Goal: Complete application form

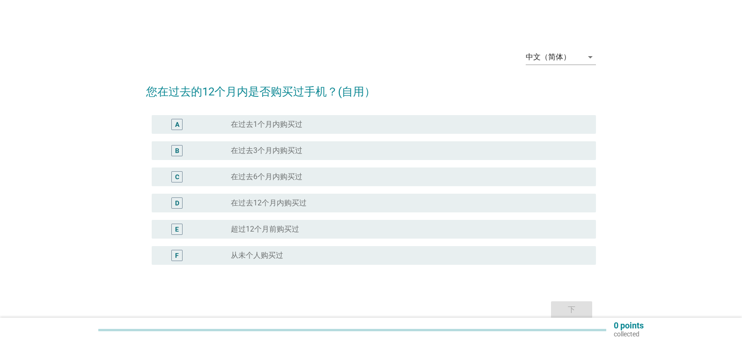
click at [123, 106] on div "中文（简体） arrow_drop_down 您在过去的12个月内是否购买过手机？(自用） A radio_button_unchecked 在过去1个月内购…" at bounding box center [370, 182] width 697 height 294
click at [578, 53] on div "中文（简体）" at bounding box center [554, 57] width 57 height 15
click at [562, 95] on div "Bahasa Melayu" at bounding box center [560, 87] width 55 height 22
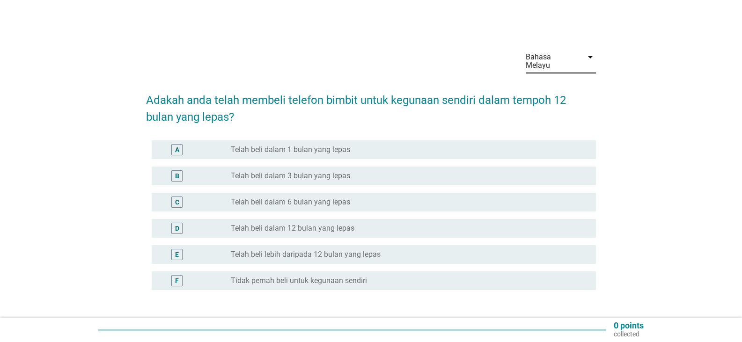
click at [182, 223] on div "D" at bounding box center [176, 228] width 11 height 11
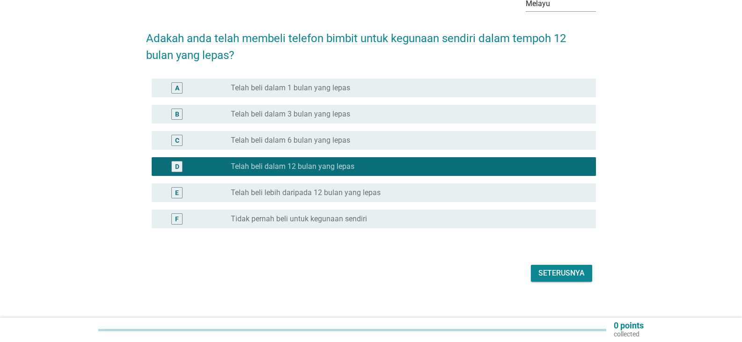
scroll to position [62, 0]
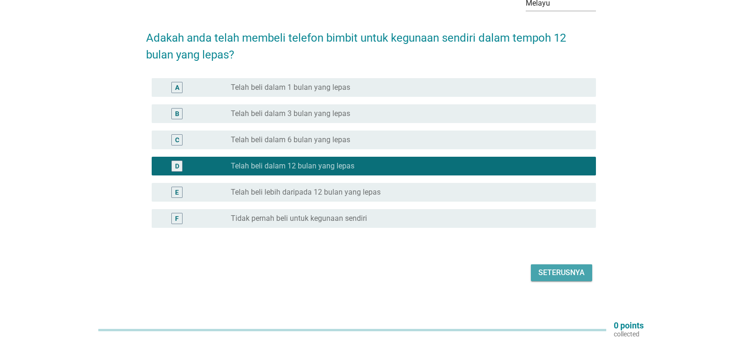
click at [578, 267] on div "Seterusnya" at bounding box center [561, 272] width 46 height 11
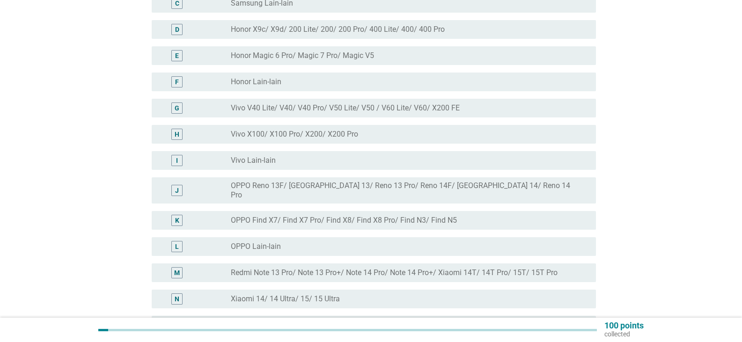
scroll to position [187, 0]
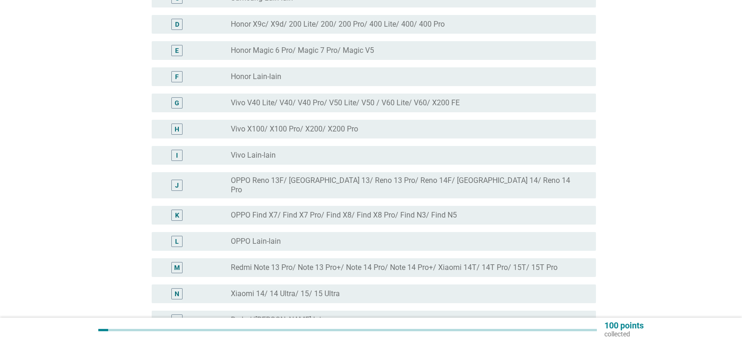
click at [250, 237] on label "OPPO Lain-lain" at bounding box center [256, 241] width 50 height 9
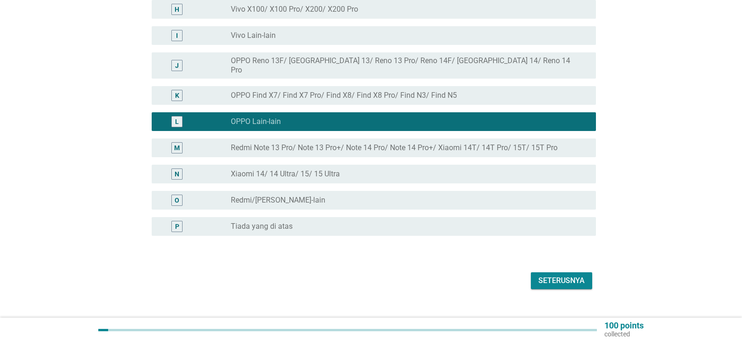
scroll to position [307, 0]
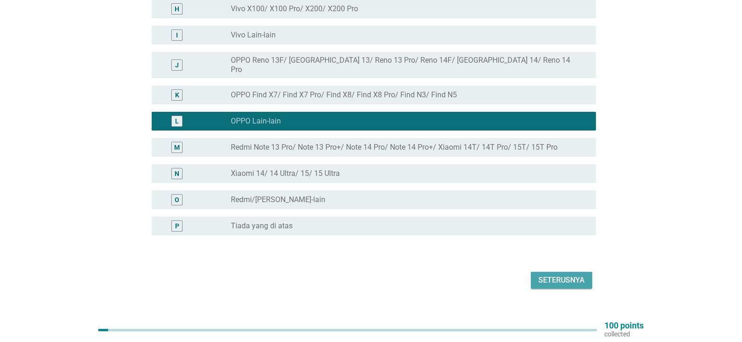
click at [563, 272] on button "Seterusnya" at bounding box center [561, 280] width 61 height 17
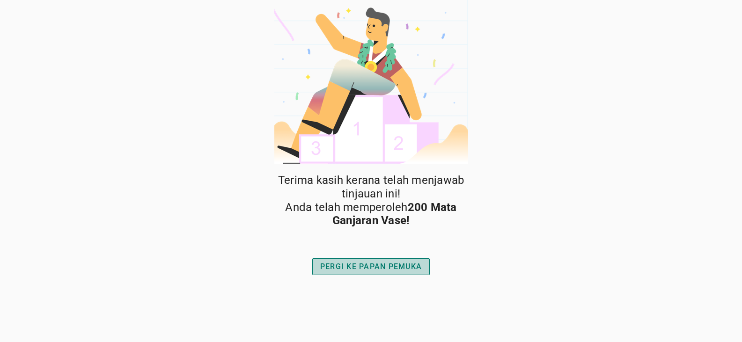
click at [399, 274] on button "PERGI KE PAPAN PEMUKA" at bounding box center [370, 266] width 117 height 17
